Goal: Transaction & Acquisition: Download file/media

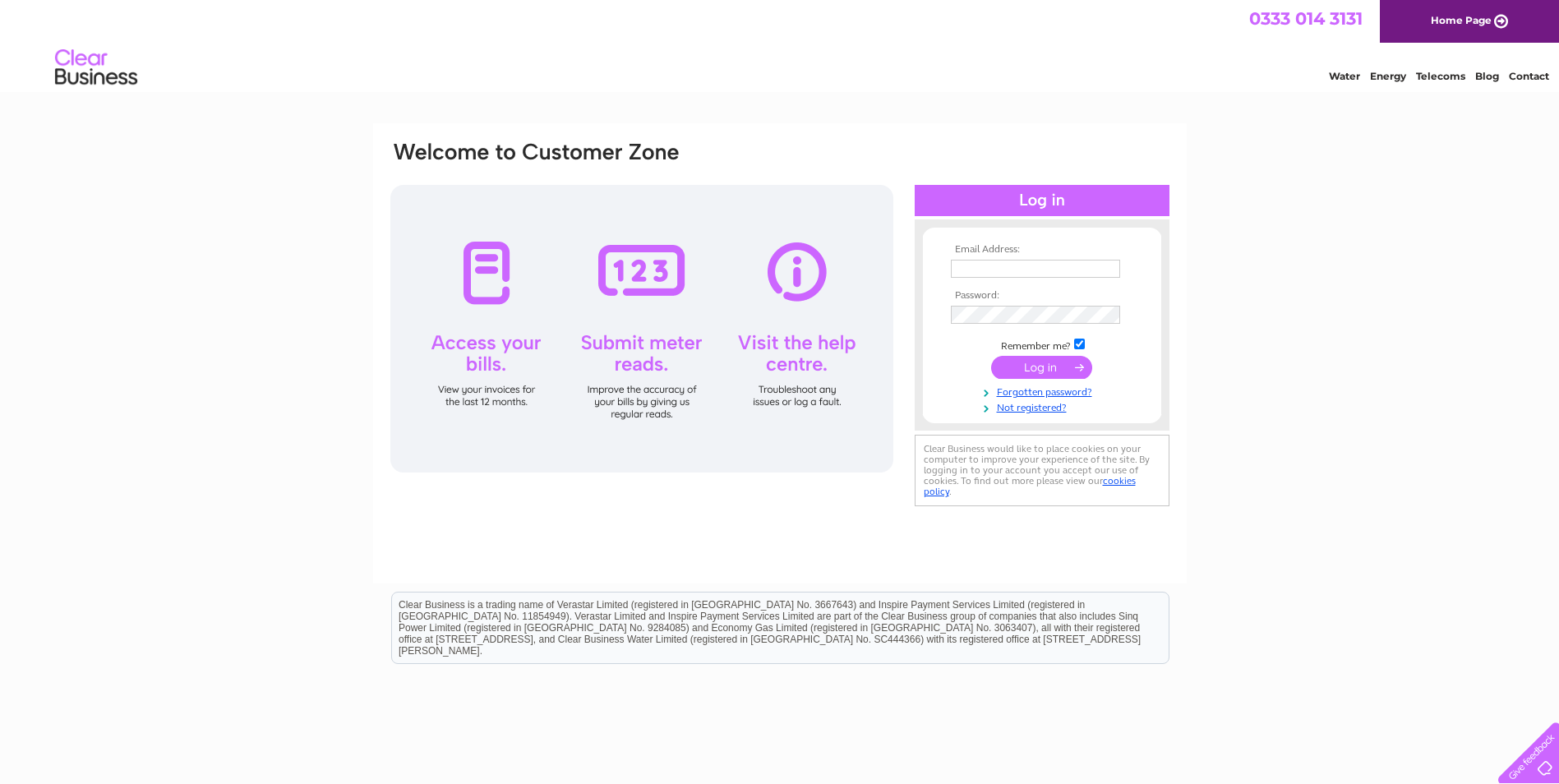
type input "[PERSON_NAME][EMAIL_ADDRESS][PERSON_NAME][DOMAIN_NAME]"
click at [1041, 366] on input "submit" at bounding box center [1042, 367] width 101 height 23
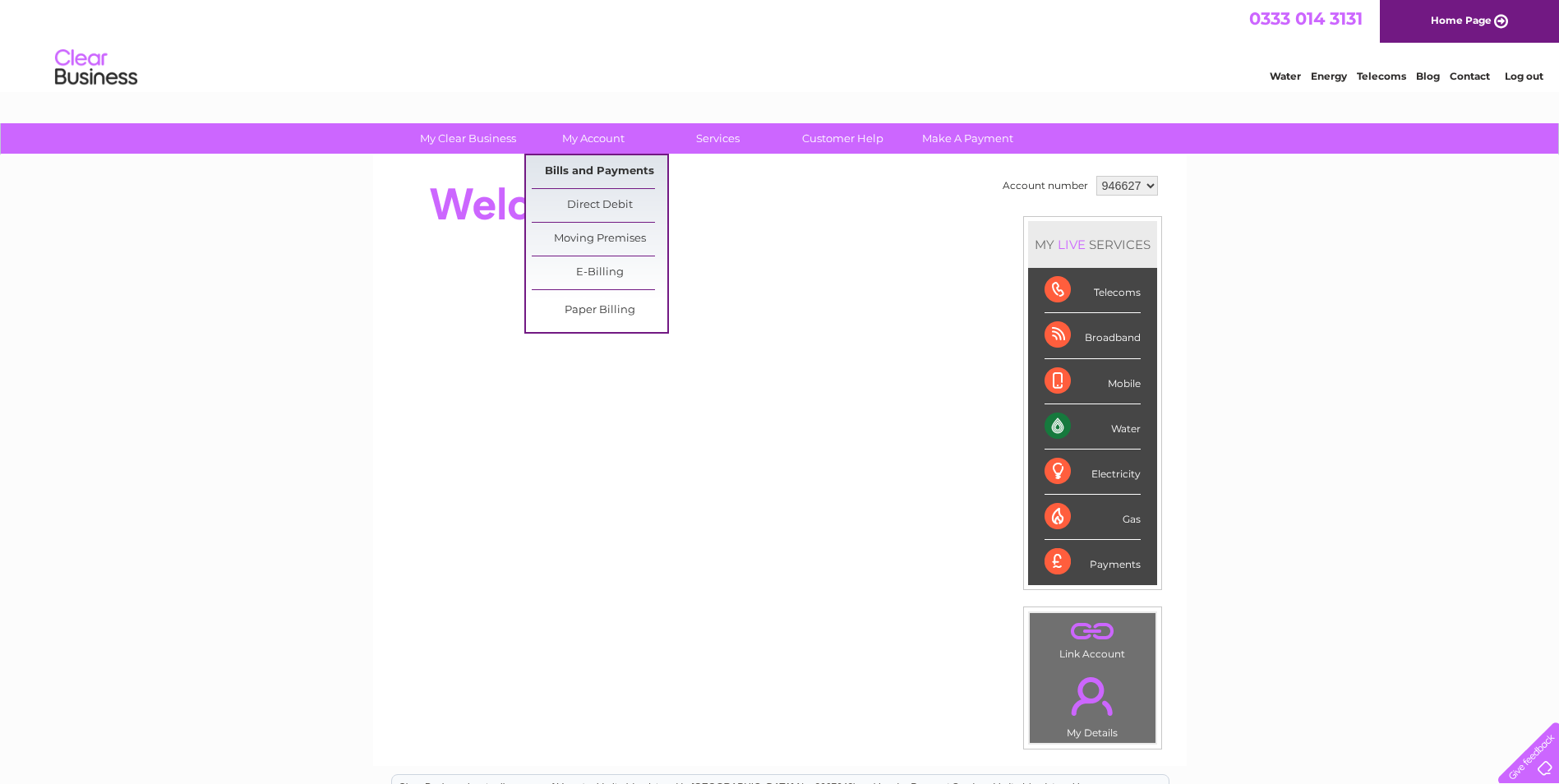
click at [593, 171] on link "Bills and Payments" at bounding box center [599, 172] width 135 height 33
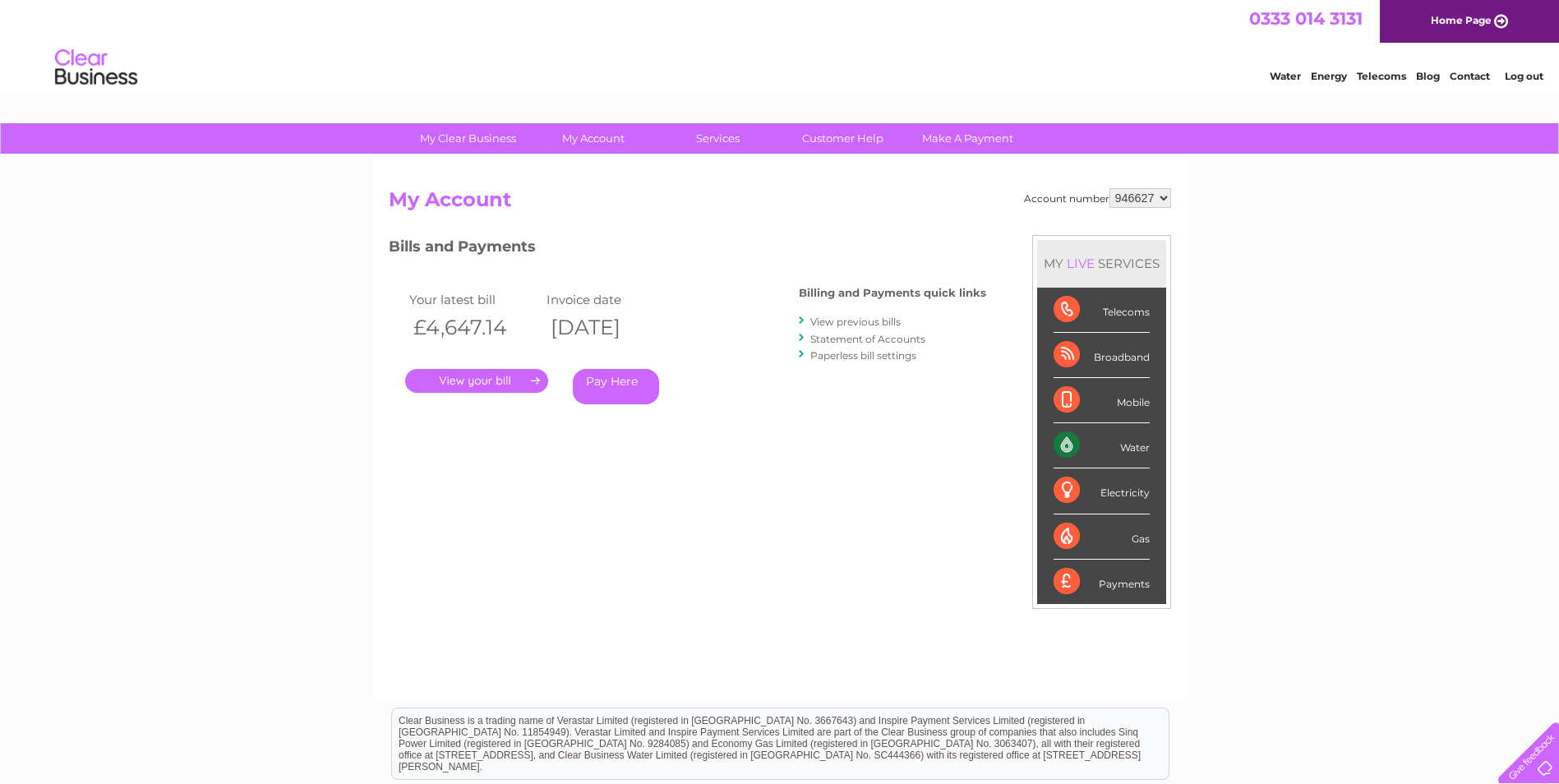
click at [490, 378] on link "." at bounding box center [477, 380] width 143 height 24
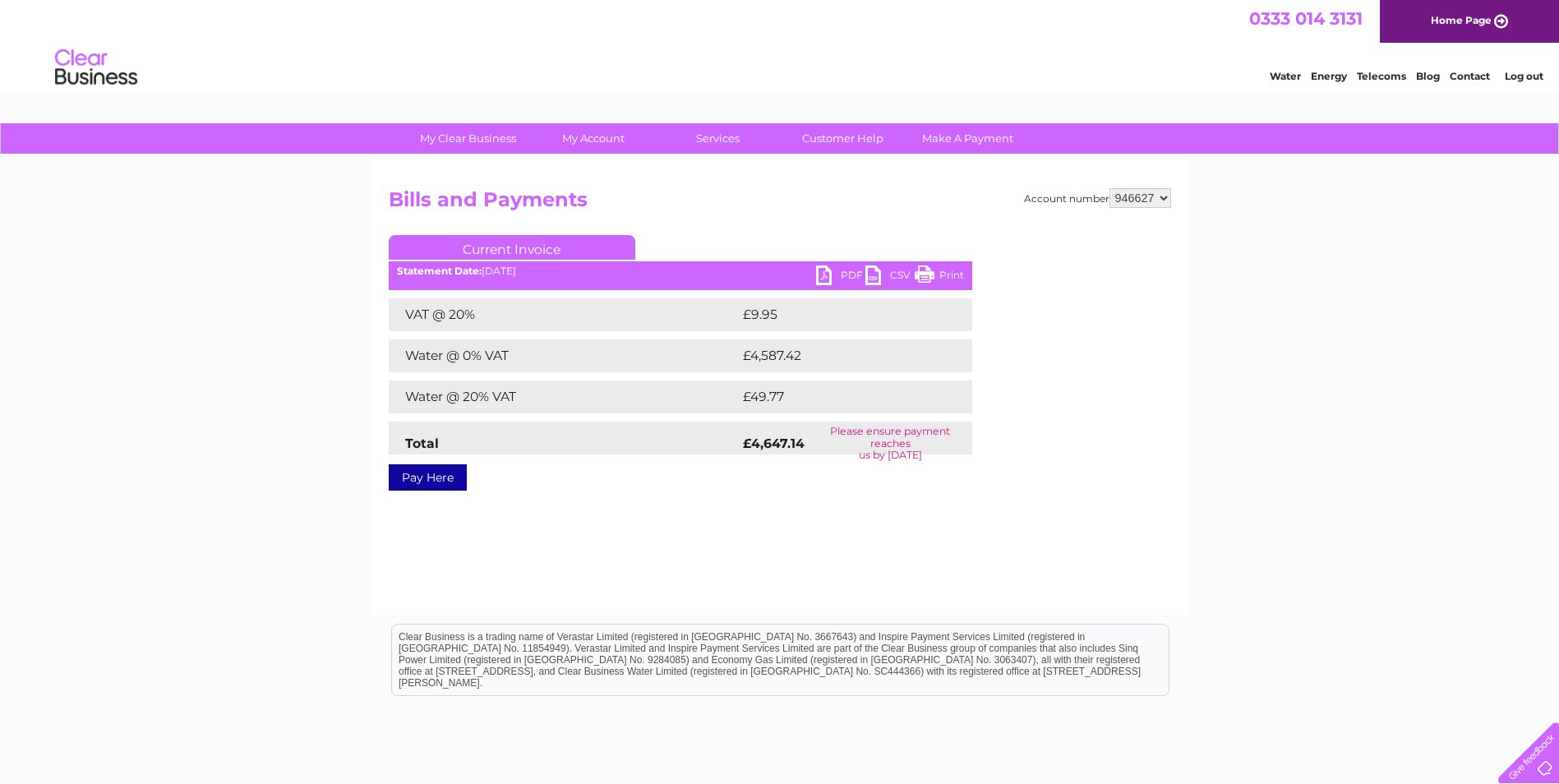
click at [850, 272] on link "PDF" at bounding box center [840, 277] width 49 height 24
